Goal: Communication & Community: Answer question/provide support

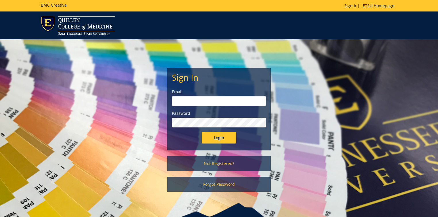
type input "[PERSON_NAME][EMAIL_ADDRESS][DOMAIN_NAME]"
click at [224, 138] on input "Login" at bounding box center [219, 137] width 34 height 11
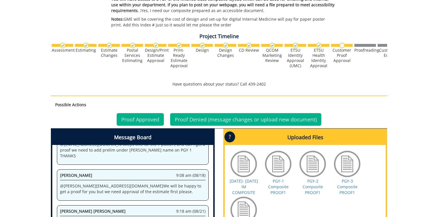
scroll to position [253, 0]
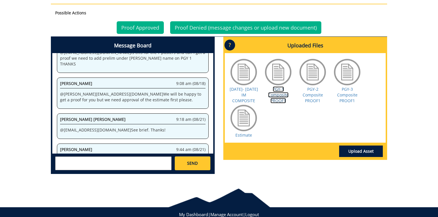
click at [276, 94] on link "PGY-1 Composite PROOF1" at bounding box center [278, 95] width 20 height 17
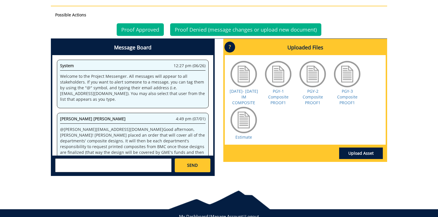
scroll to position [505, 0]
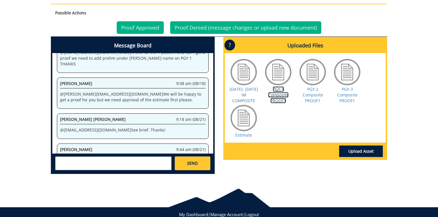
click at [279, 95] on link "PGY-1 Composite PROOF1" at bounding box center [278, 95] width 20 height 17
click at [251, 97] on link "2025- 2026 IM COMPOSITE" at bounding box center [244, 95] width 28 height 17
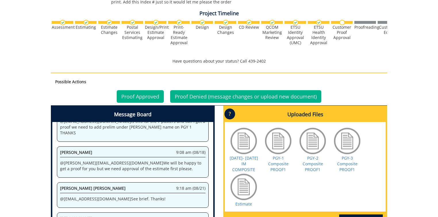
scroll to position [230, 0]
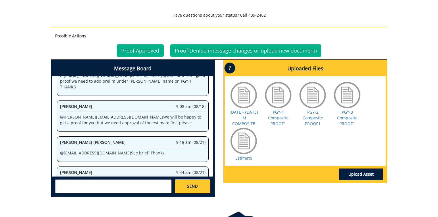
click at [84, 188] on textarea at bounding box center [113, 187] width 116 height 14
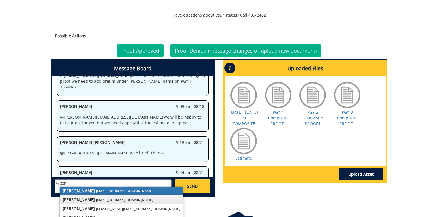
scroll to position [253, 0]
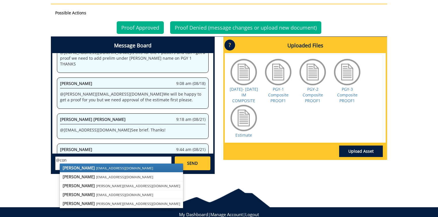
click at [103, 166] on small "[EMAIL_ADDRESS][DOMAIN_NAME]" at bounding box center [124, 168] width 57 height 5
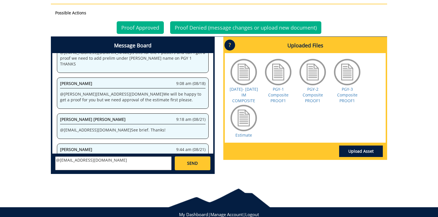
click at [116, 161] on textarea "@[EMAIL_ADDRESS][DOMAIN_NAME]" at bounding box center [113, 164] width 116 height 14
type textarea "@[EMAIL_ADDRESS][DOMAIN_NAME] looks good I need 7 posters with all of the resid…"
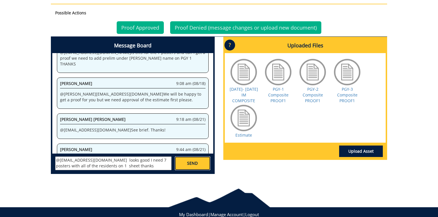
click at [201, 163] on link "SEND" at bounding box center [193, 164] width 36 height 14
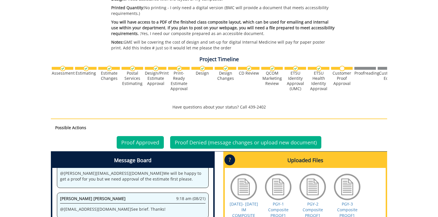
scroll to position [270, 0]
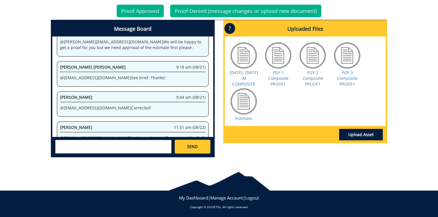
click at [89, 146] on textarea at bounding box center [113, 147] width 116 height 14
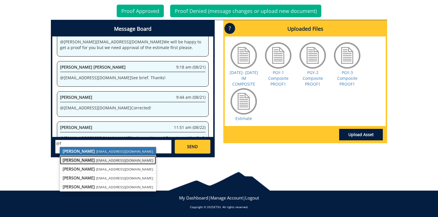
click at [83, 163] on link "[PERSON_NAME] [EMAIL_ADDRESS][DOMAIN_NAME]" at bounding box center [108, 160] width 96 height 9
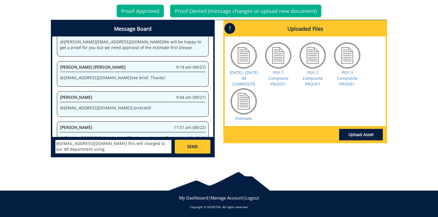
click at [80, 149] on textarea "@[EMAIL_ADDRESS][DOMAIN_NAME] this will charged to our IM department using" at bounding box center [113, 147] width 116 height 14
paste textarea "SP1273050-1-75450- 60000-College of Medicine, Office of the [PERSON_NAME]-10027…"
type textarea "@[EMAIL_ADDRESS][DOMAIN_NAME] this will charged to our IM department using acco…"
click at [191, 146] on span "SEND" at bounding box center [192, 147] width 11 height 6
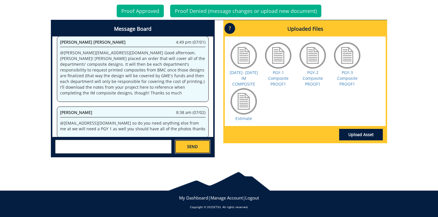
scroll to position [16725, 0]
